Goal: Information Seeking & Learning: Learn about a topic

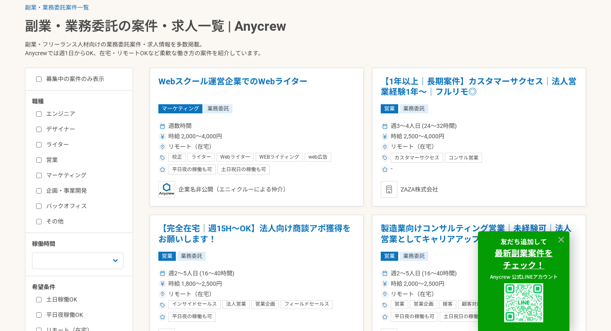
scroll to position [178, 0]
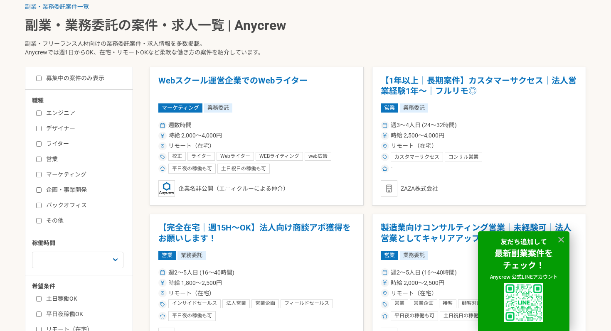
click at [60, 159] on label "営業" at bounding box center [84, 159] width 96 height 9
click at [42, 159] on input "営業" at bounding box center [38, 159] width 5 height 5
checkbox input "true"
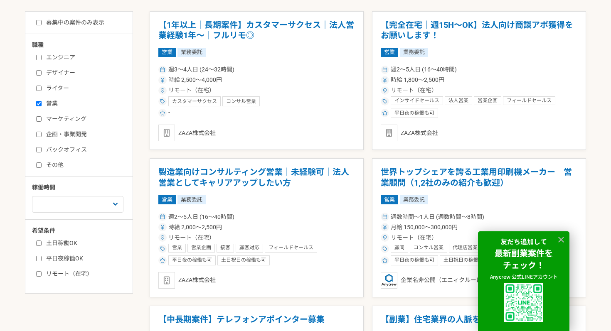
scroll to position [541, 0]
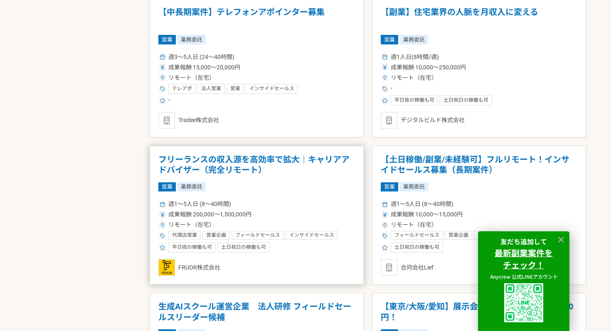
click at [188, 168] on h1 "フリーランスの収入源を高効率で拡大｜キャリアアドバイザー（完全リモート）" at bounding box center [256, 165] width 197 height 21
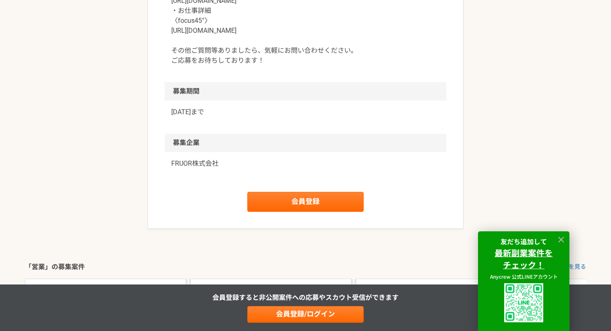
scroll to position [1136, 0]
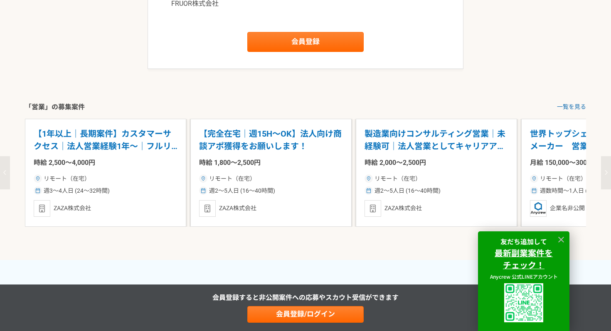
click at [220, 143] on p "【完全在宅｜週15H〜OK】法人向け商談アポ獲得をお願いします！" at bounding box center [271, 140] width 144 height 25
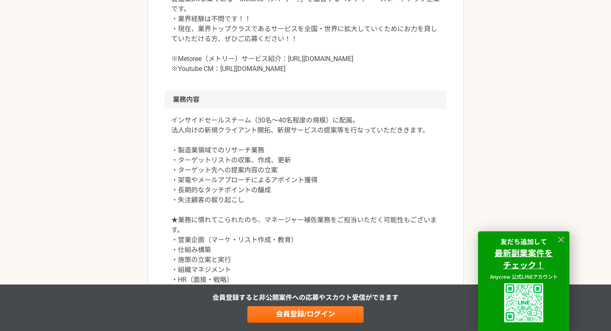
scroll to position [361, 0]
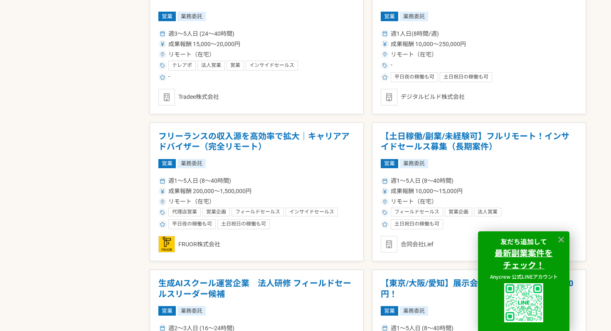
scroll to position [567, 0]
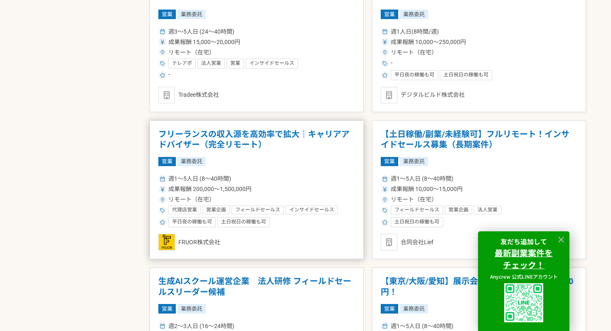
click at [257, 138] on h1 "フリーランスの収入源を高効率で拡大｜キャリアアドバイザー（完全リモート）" at bounding box center [256, 139] width 197 height 21
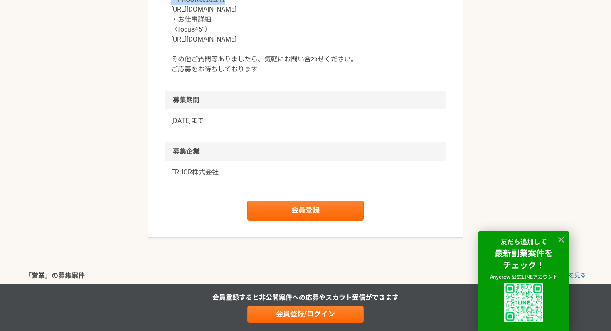
scroll to position [947, 0]
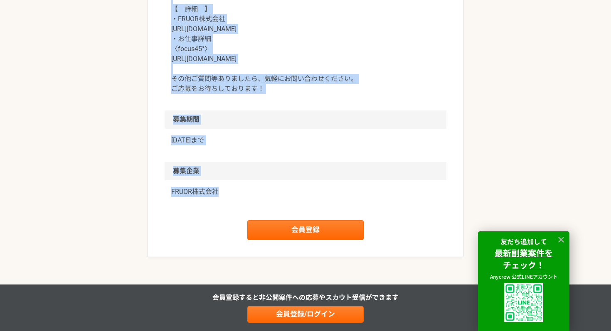
drag, startPoint x: 159, startPoint y: 80, endPoint x: 292, endPoint y: 190, distance: 173.1
copy article "営業 フリーランスの収入源を高効率で拡大｜キャリアアドバイザー（完全リモート） 業務委託 平日夜の稼働も可 土日祝日の稼働も可 FRUOR株式会社 募集職種 …"
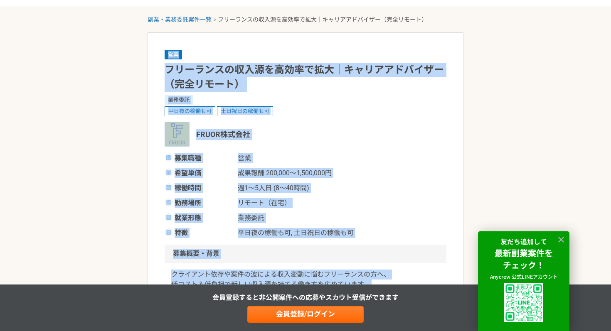
scroll to position [0, 0]
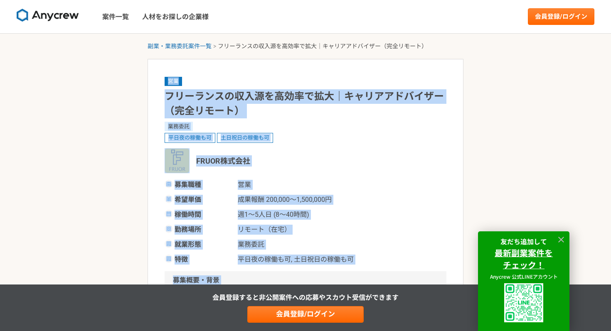
copy article "営業 フリーランスの収入源を高効率で拡大｜キャリアアドバイザー（完全リモート） 業務委託 平日夜の稼働も可 土日祝日の稼働も可 FRUOR株式会社 募集職種 …"
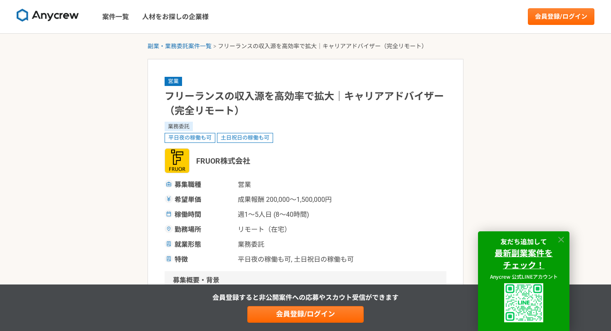
click at [561, 240] on icon at bounding box center [562, 240] width 6 height 6
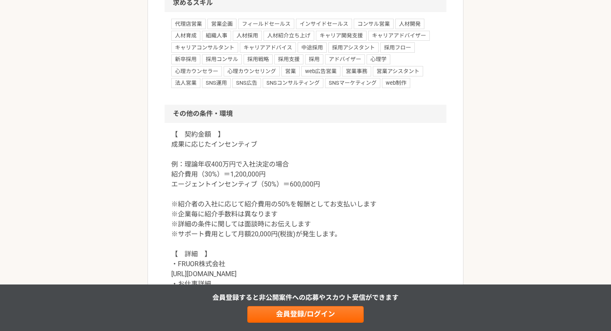
scroll to position [697, 0]
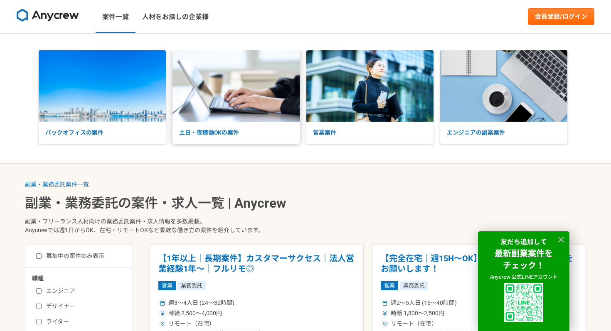
click at [206, 88] on img at bounding box center [236, 86] width 127 height 72
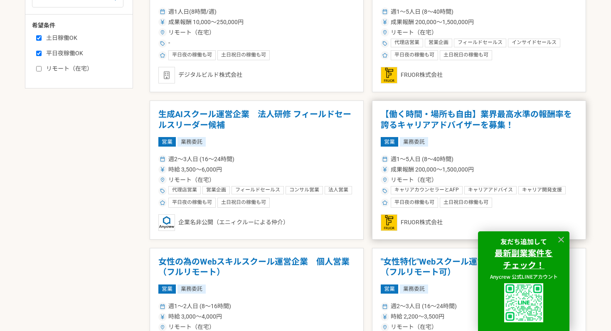
scroll to position [434, 0]
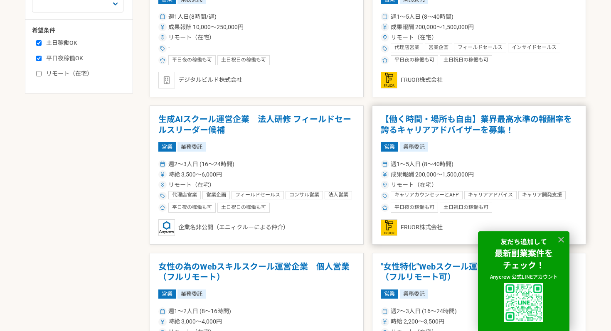
click at [430, 138] on article "【働く時間・場所も自由】業界最高水準の報酬率を誇るキャリアアドバイザーを募集！ 営業 業務委託 週1〜5人日 (8〜40時間) 成果報酬 200,000〜1,…" at bounding box center [479, 175] width 214 height 139
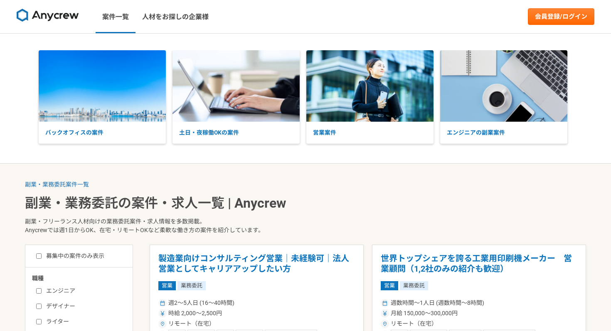
drag, startPoint x: 83, startPoint y: 16, endPoint x: 52, endPoint y: 14, distance: 30.8
click at [52, 14] on div "案件一覧 人材をお探しの企業様" at bounding box center [111, 16] width 222 height 33
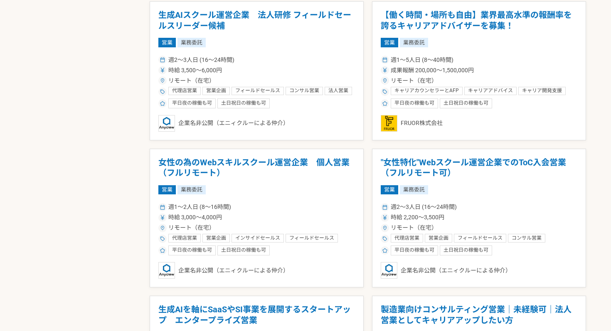
scroll to position [538, 0]
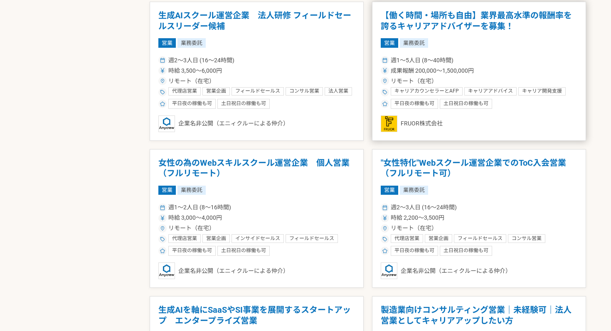
click at [423, 22] on h1 "【働く時間・場所も自由】業界最高水準の報酬率を誇るキャリアアドバイザーを募集！" at bounding box center [479, 20] width 197 height 21
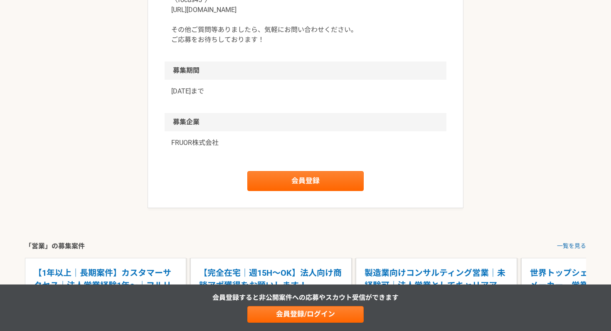
scroll to position [994, 0]
